Goal: Obtain resource: Download file/media

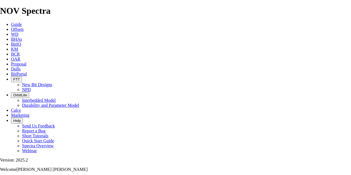
scroll to position [24, 0]
click at [18, 32] on span "WD" at bounding box center [14, 34] width 7 height 5
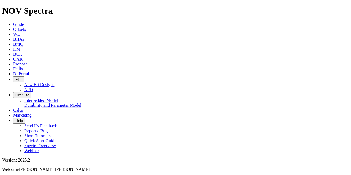
scroll to position [440, 0]
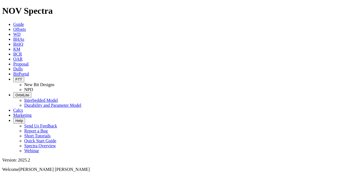
scroll to position [929, 0]
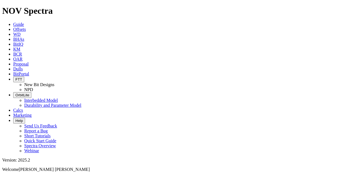
scroll to position [24, 0]
click at [29, 72] on link "BitPortal" at bounding box center [21, 74] width 16 height 5
